Goal: Information Seeking & Learning: Check status

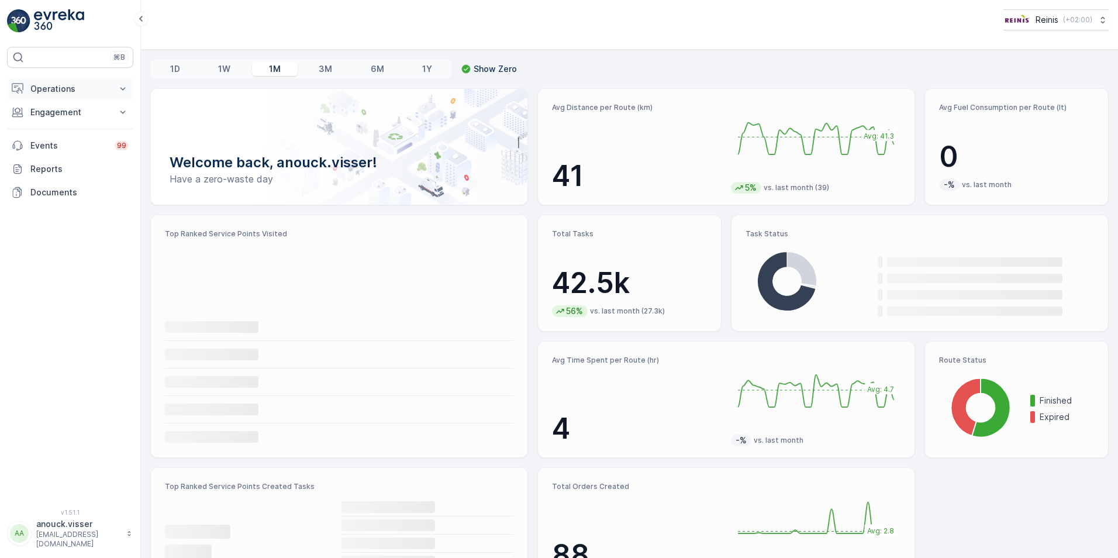
drag, startPoint x: 123, startPoint y: 92, endPoint x: 115, endPoint y: 102, distance: 13.3
click at [123, 92] on icon at bounding box center [123, 89] width 12 height 12
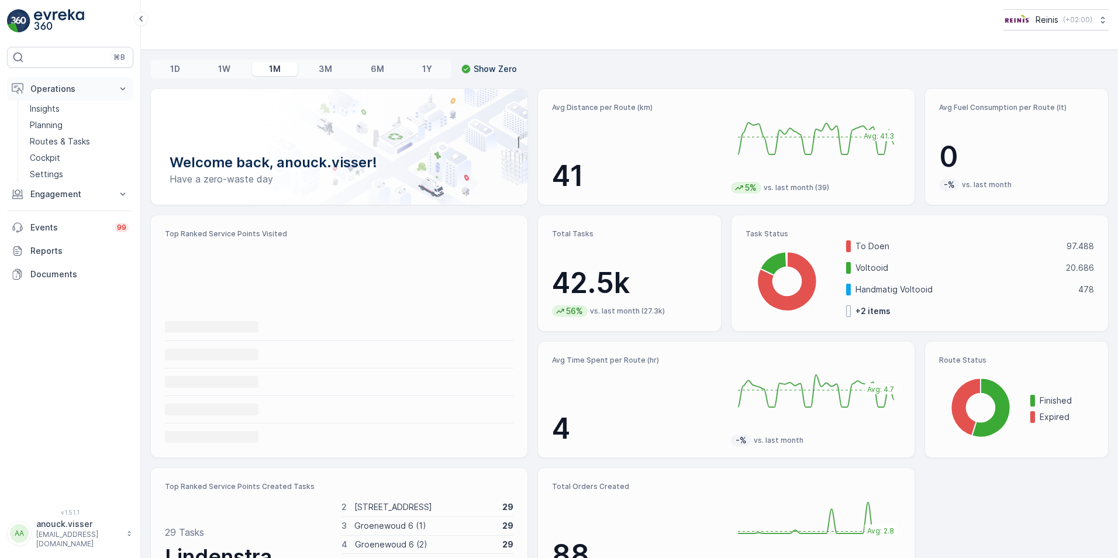
drag, startPoint x: 122, startPoint y: 87, endPoint x: 118, endPoint y: 92, distance: 6.7
click at [122, 88] on icon at bounding box center [123, 89] width 12 height 12
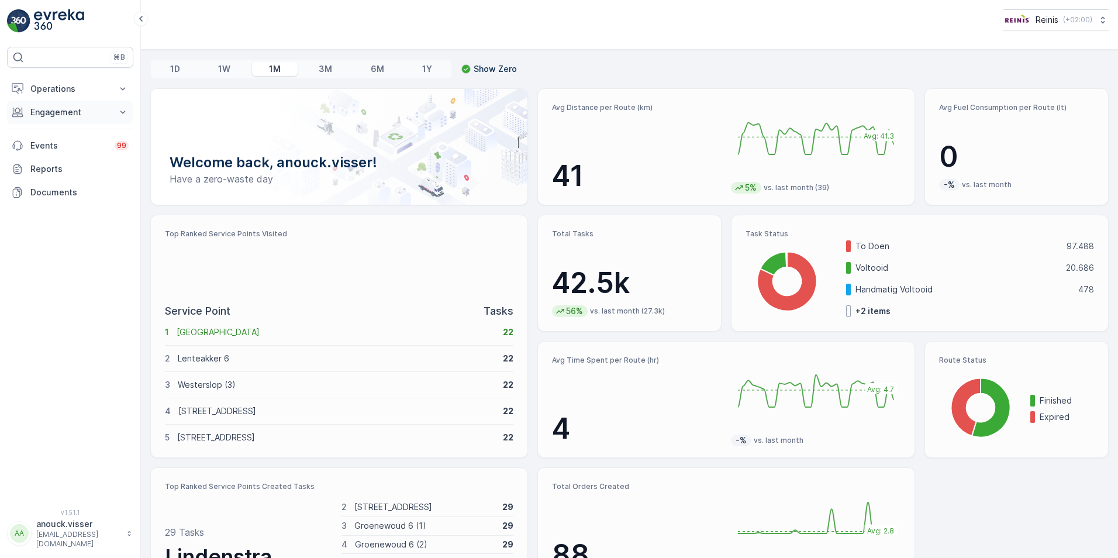
click at [122, 110] on icon at bounding box center [123, 112] width 12 height 12
click at [57, 201] on link "Orders" at bounding box center [79, 197] width 108 height 16
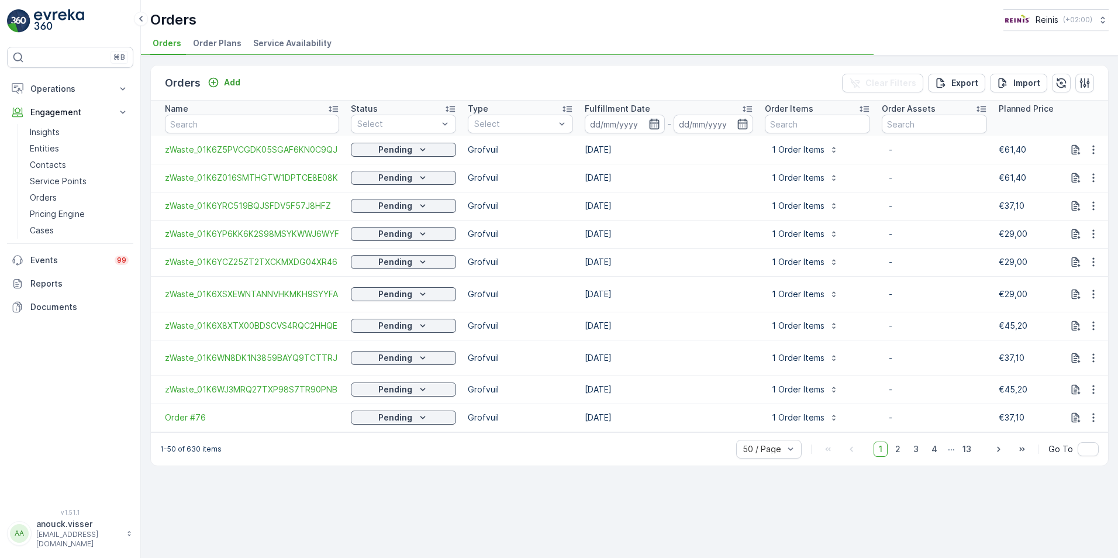
click at [659, 124] on icon "button" at bounding box center [654, 124] width 12 height 12
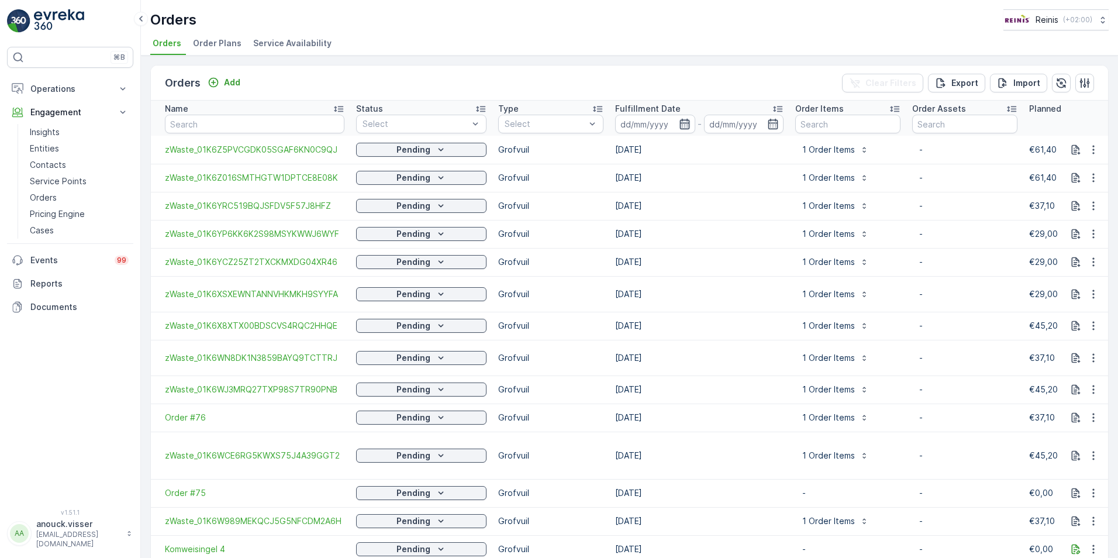
click at [679, 126] on icon "button" at bounding box center [684, 124] width 10 height 11
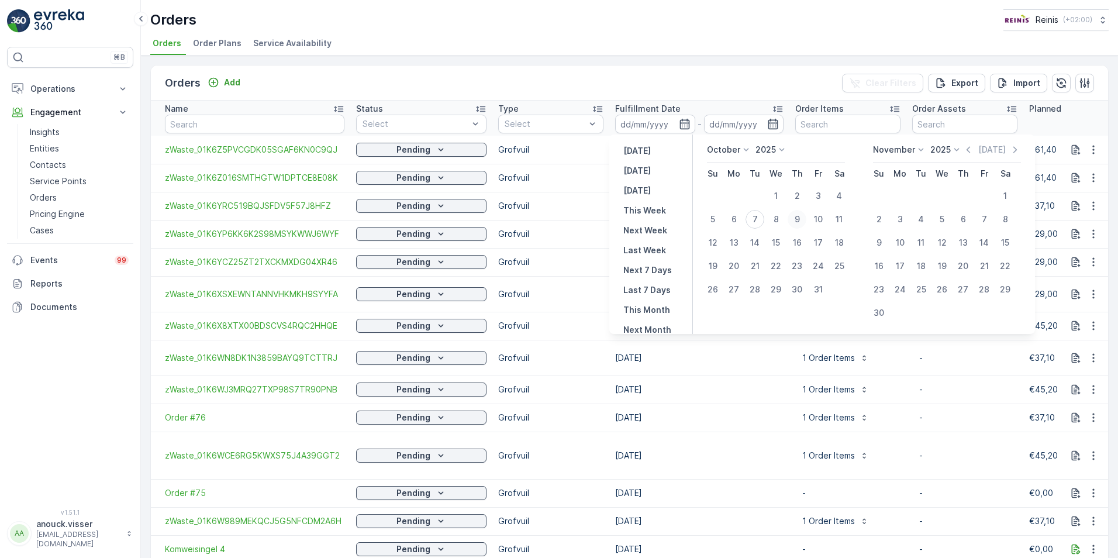
click at [799, 220] on div "9" at bounding box center [796, 219] width 19 height 19
type input "[DATE]"
click at [799, 220] on div "9" at bounding box center [796, 219] width 19 height 19
type input "[DATE]"
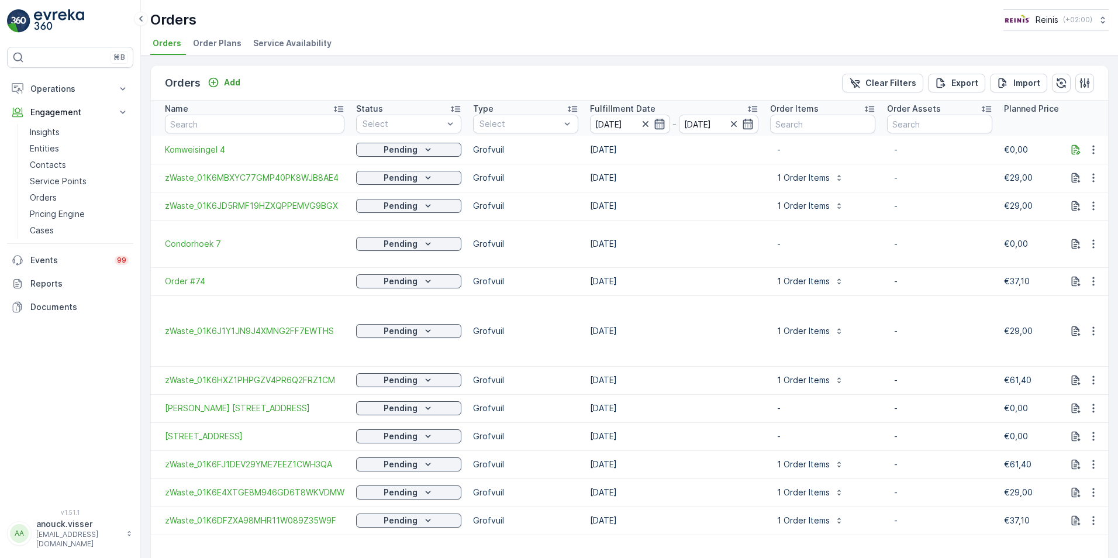
click at [655, 122] on icon "button" at bounding box center [660, 124] width 12 height 12
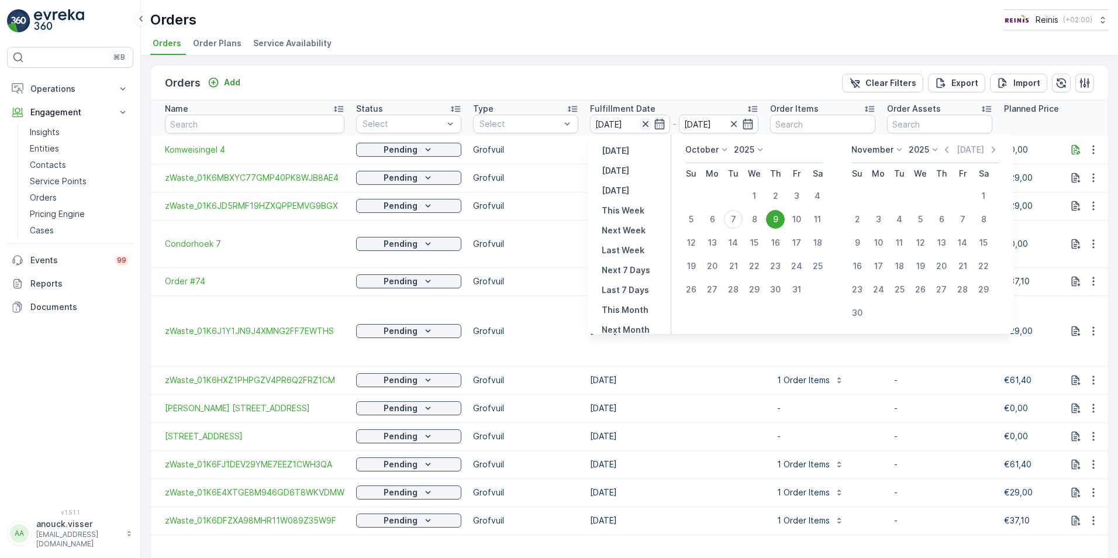
click at [641, 125] on icon "button" at bounding box center [646, 124] width 12 height 12
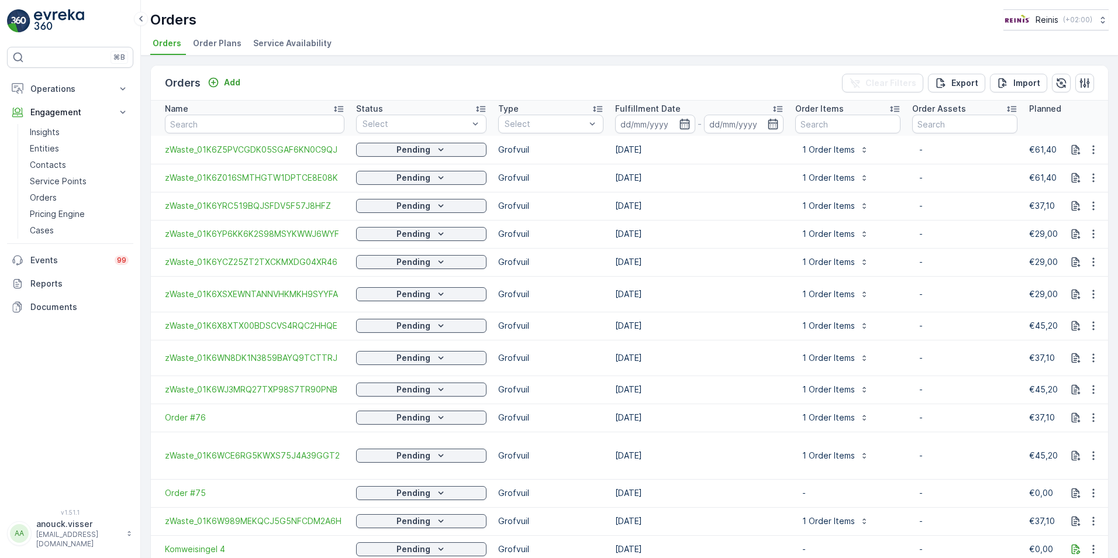
click at [670, 116] on input at bounding box center [655, 124] width 80 height 19
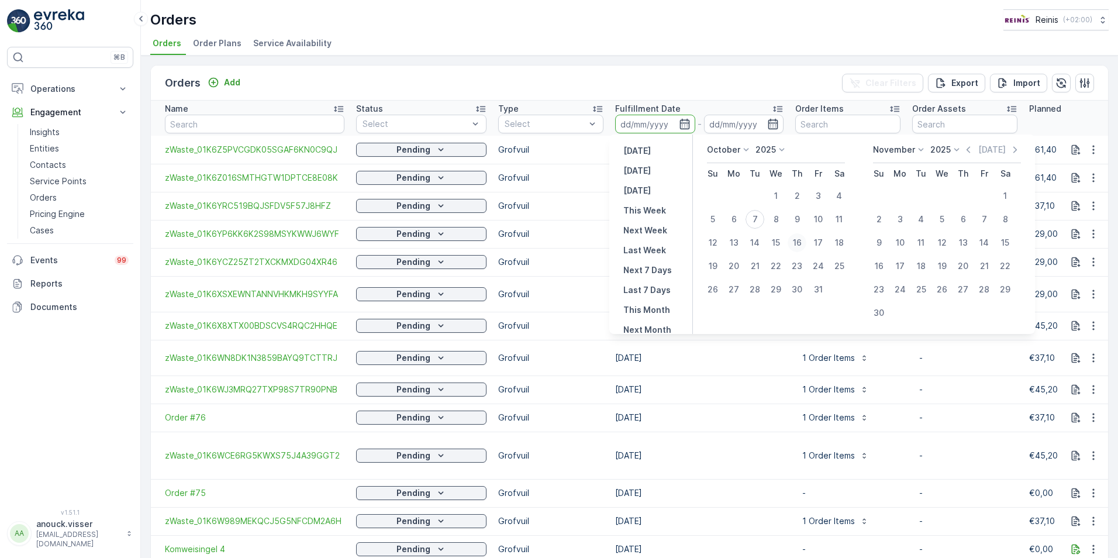
click at [803, 242] on div "16" at bounding box center [796, 242] width 19 height 19
type input "[DATE]"
click at [803, 243] on div "16" at bounding box center [796, 242] width 19 height 19
type input "[DATE]"
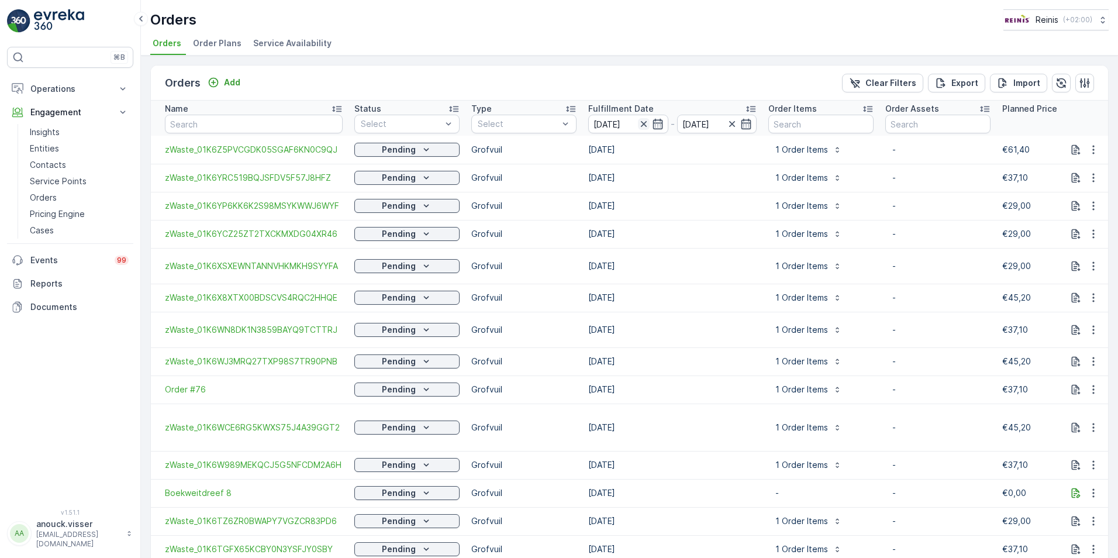
click at [640, 127] on icon "button" at bounding box center [644, 124] width 12 height 12
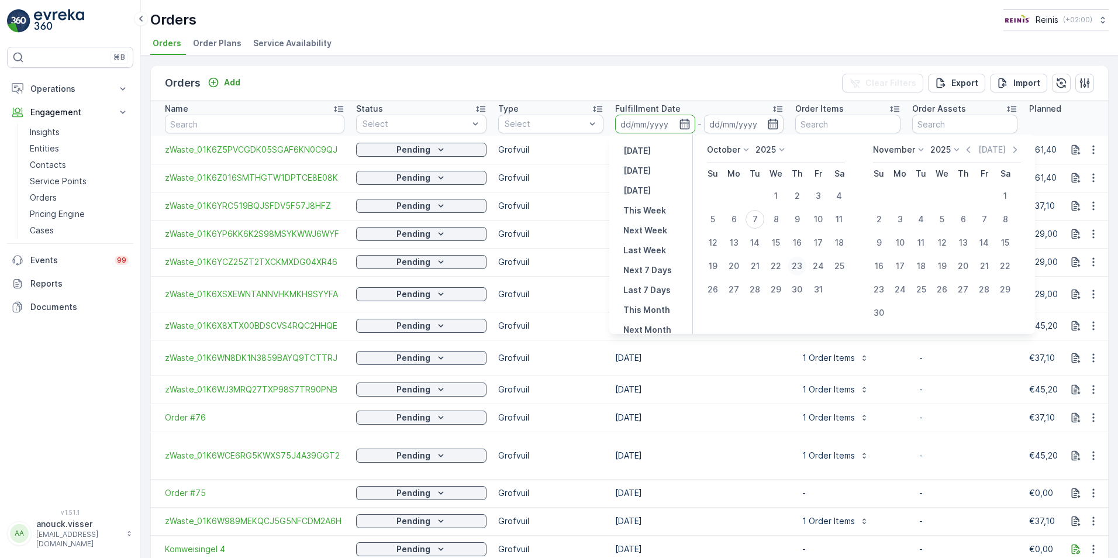
click at [805, 264] on div "23" at bounding box center [796, 266] width 19 height 19
type input "[DATE]"
click at [803, 264] on div "23" at bounding box center [796, 266] width 19 height 19
type input "[DATE]"
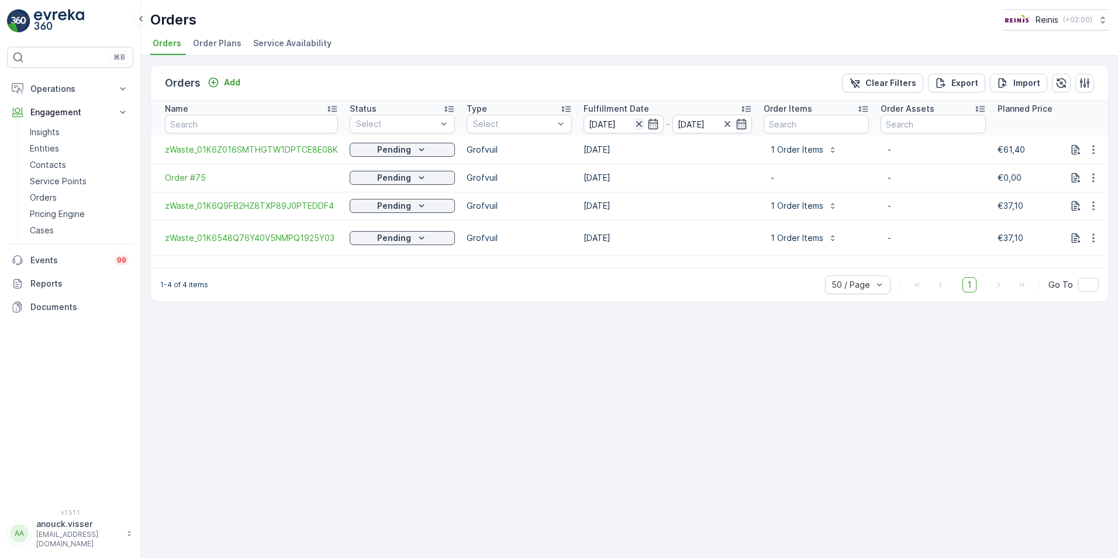
click at [635, 123] on icon "button" at bounding box center [638, 124] width 6 height 6
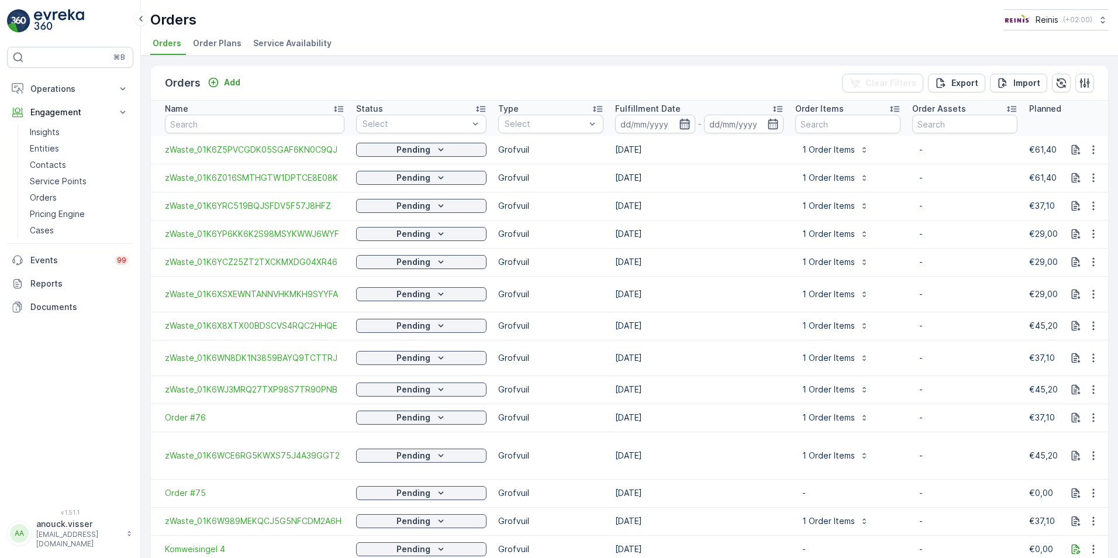
click at [680, 126] on icon "button" at bounding box center [685, 124] width 12 height 12
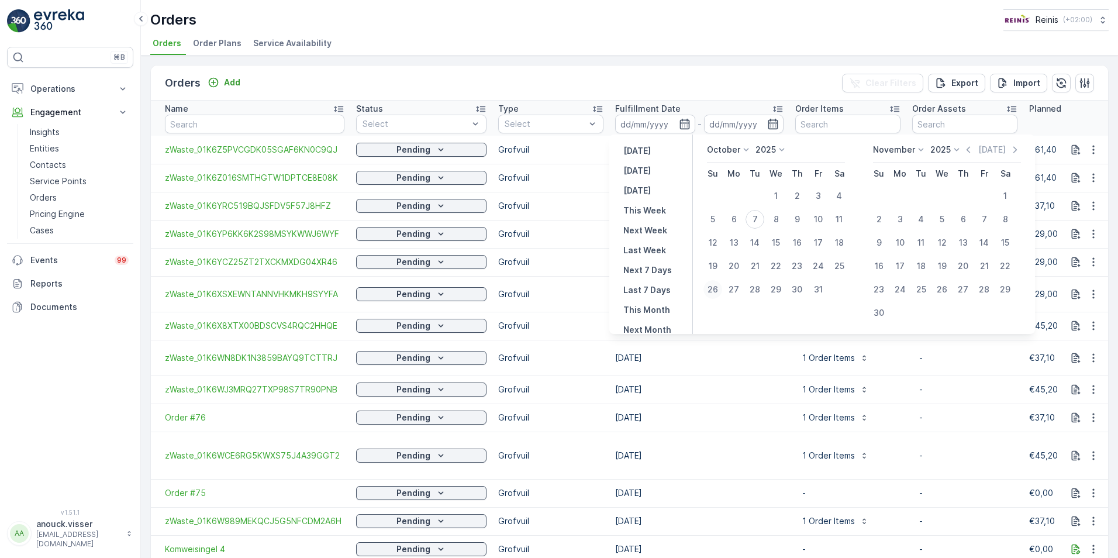
click at [713, 289] on div "26" at bounding box center [712, 289] width 19 height 19
type input "[DATE]"
click at [721, 291] on div "26" at bounding box center [712, 289] width 19 height 19
type input "[DATE]"
click at [730, 288] on div "27" at bounding box center [733, 289] width 19 height 19
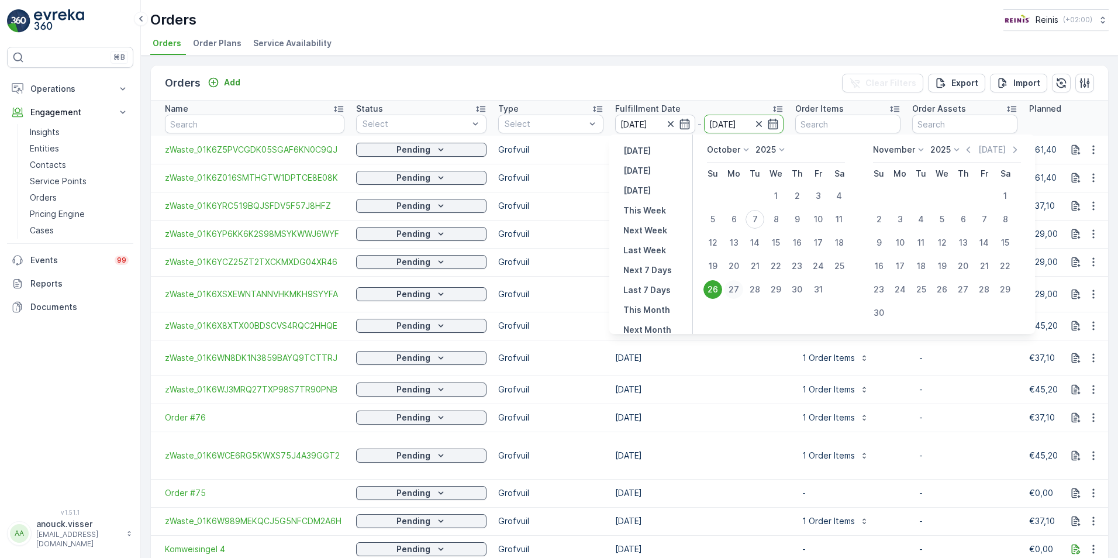
type input "[DATE]"
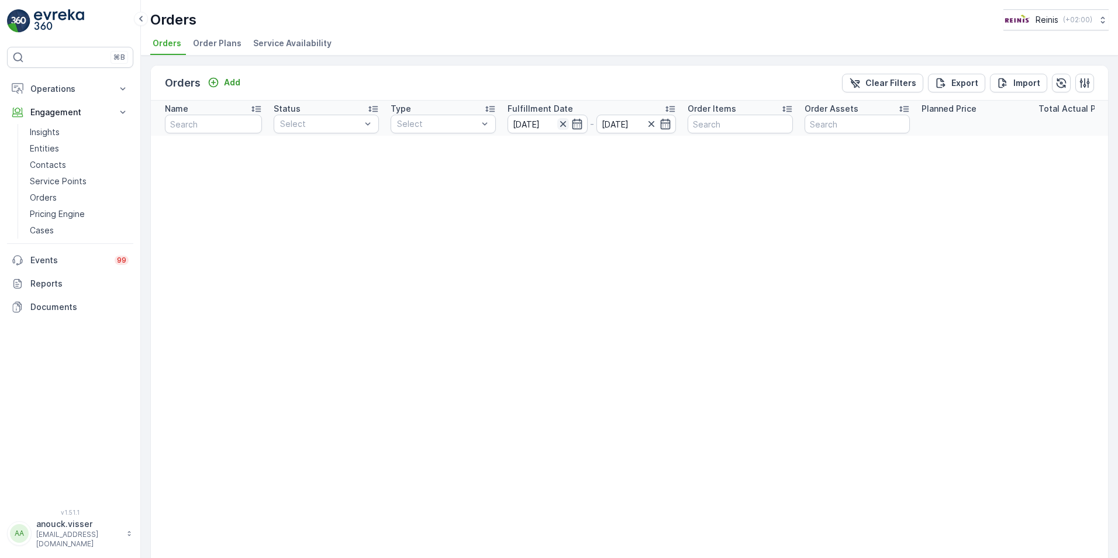
click at [565, 122] on icon "button" at bounding box center [562, 124] width 6 height 6
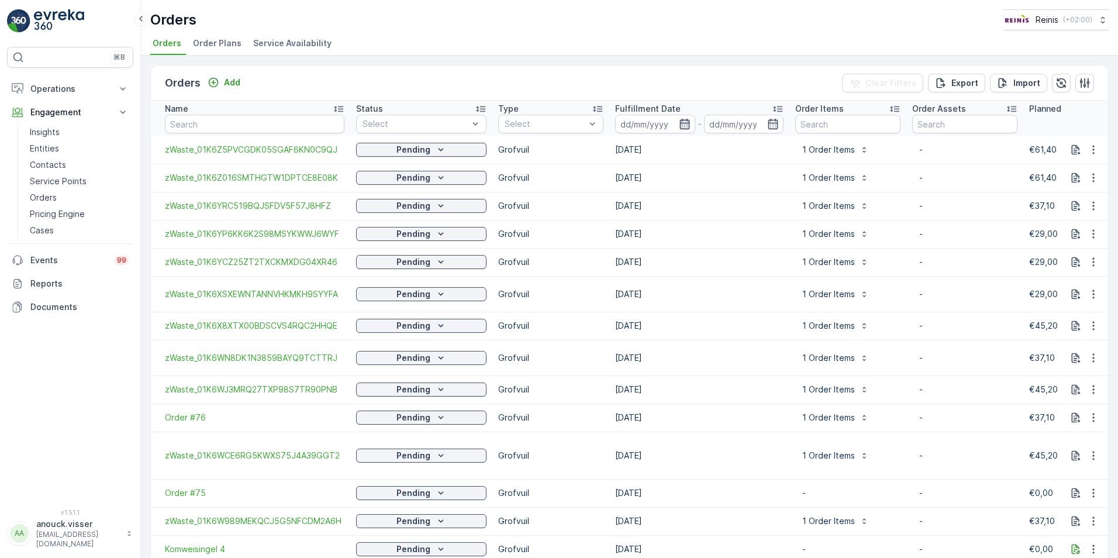
click at [680, 123] on icon "button" at bounding box center [684, 124] width 10 height 11
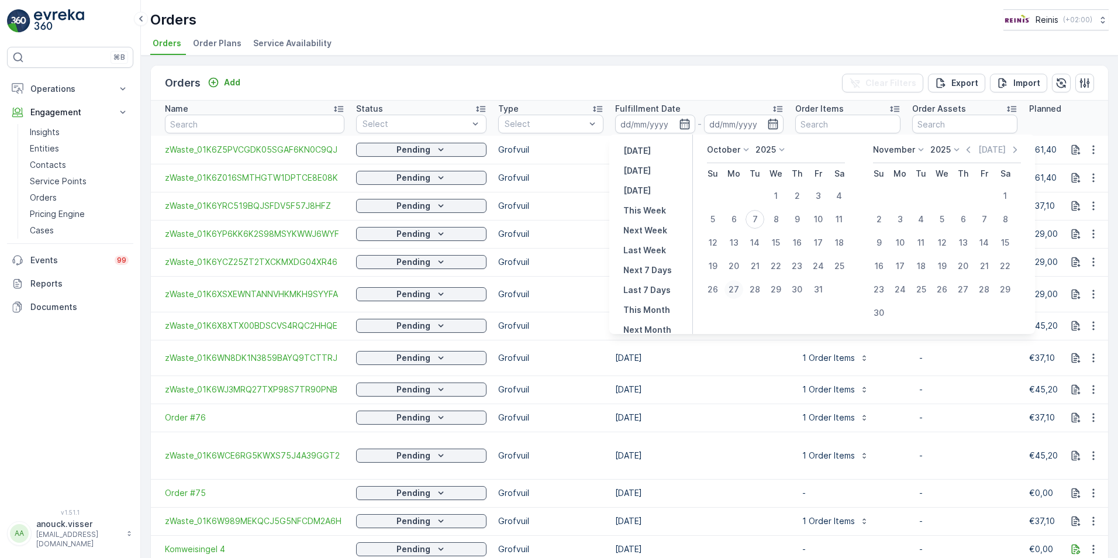
click at [733, 291] on div "27" at bounding box center [733, 289] width 19 height 19
type input "[DATE]"
click at [778, 291] on div "29" at bounding box center [775, 289] width 19 height 19
type input "[DATE]"
click at [727, 288] on div "27" at bounding box center [733, 289] width 19 height 19
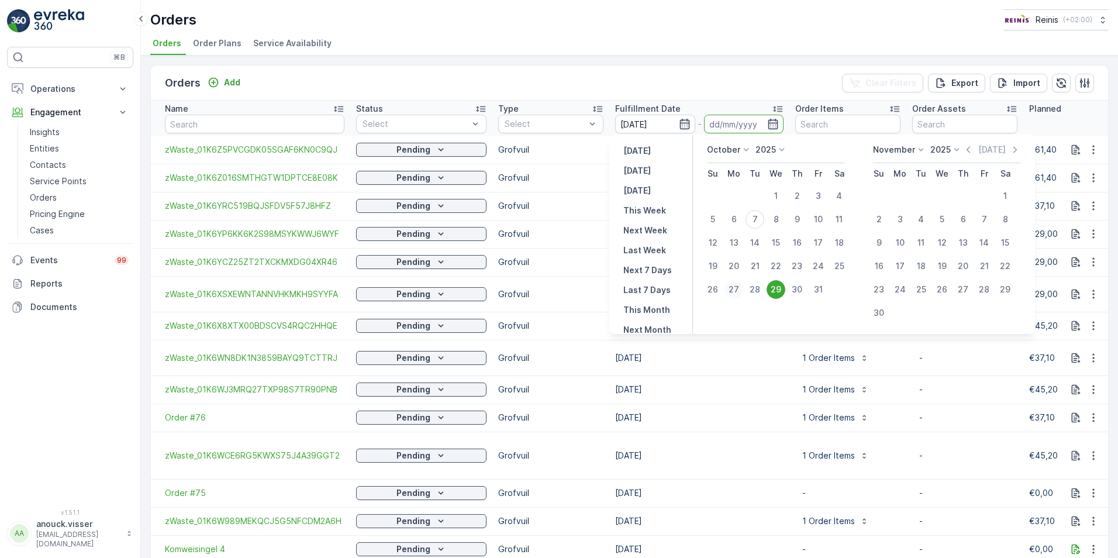
type input "[DATE]"
click at [737, 288] on div "27" at bounding box center [733, 289] width 19 height 19
type input "[DATE]"
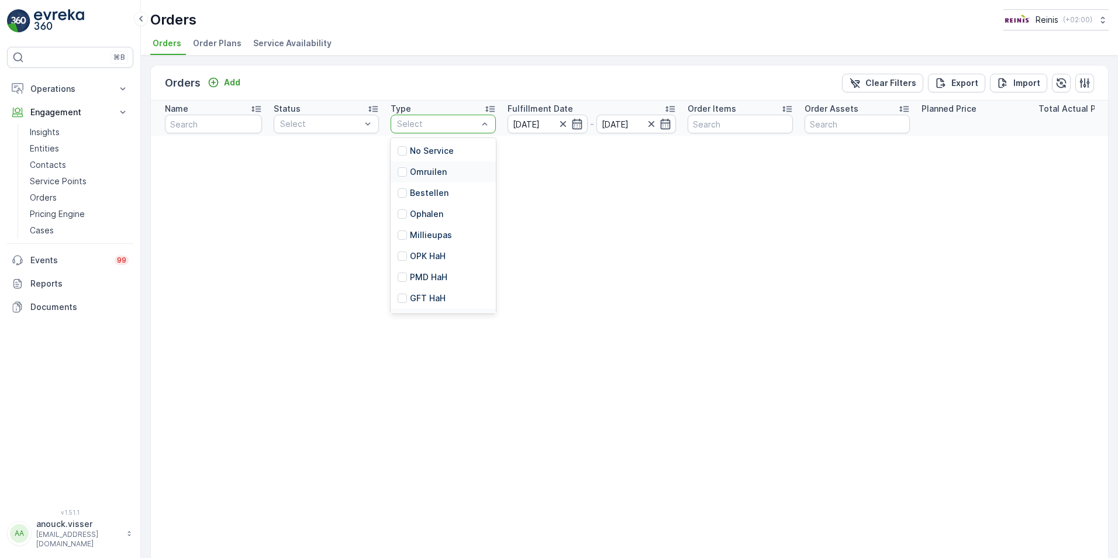
scroll to position [145, 0]
click at [438, 235] on p "Tegeltaxi" at bounding box center [429, 237] width 39 height 12
click at [558, 122] on icon "button" at bounding box center [563, 124] width 12 height 12
